Goal: Navigation & Orientation: Find specific page/section

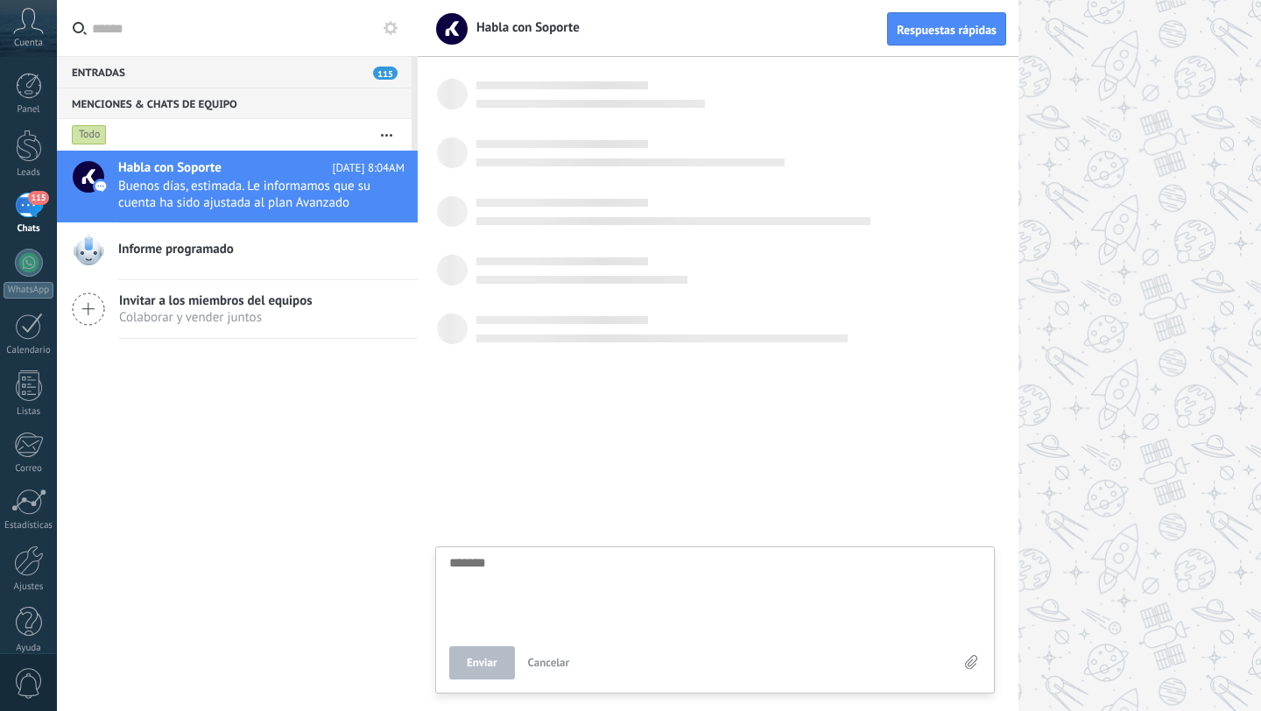
click at [31, 196] on span "115" at bounding box center [38, 198] width 20 height 14
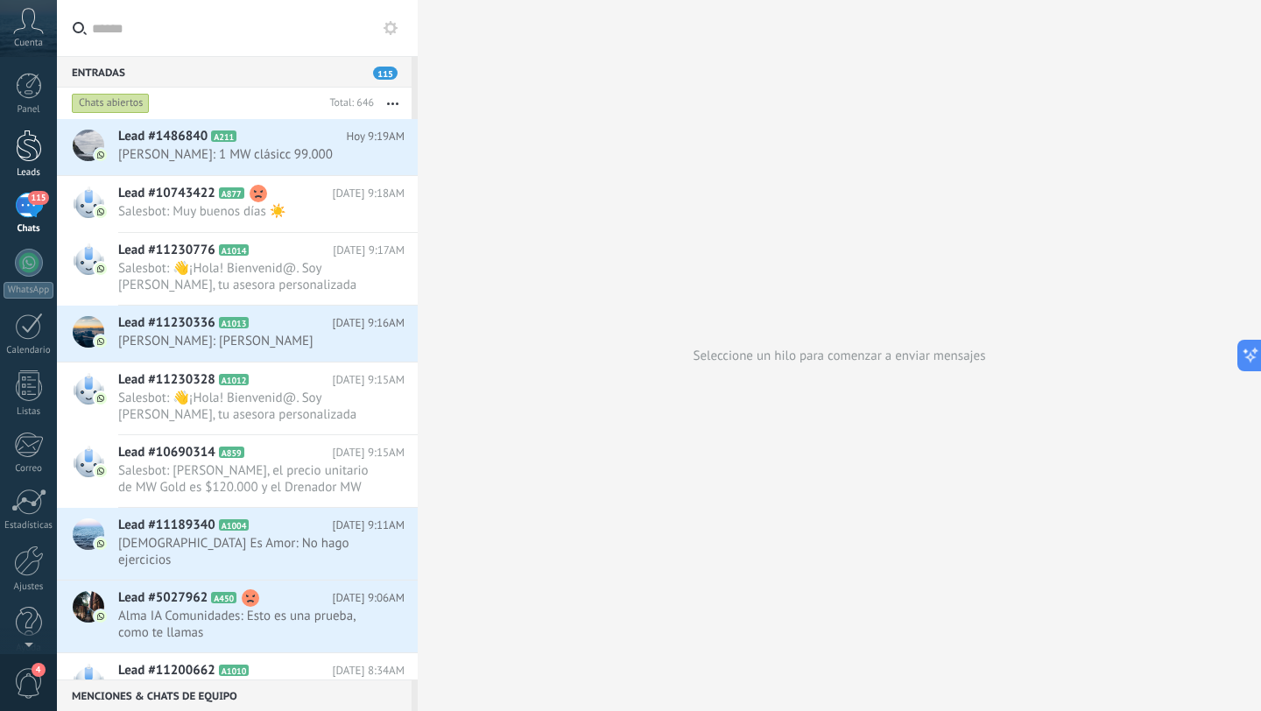
click at [27, 144] on div at bounding box center [29, 146] width 26 height 32
